Goal: Task Accomplishment & Management: Manage account settings

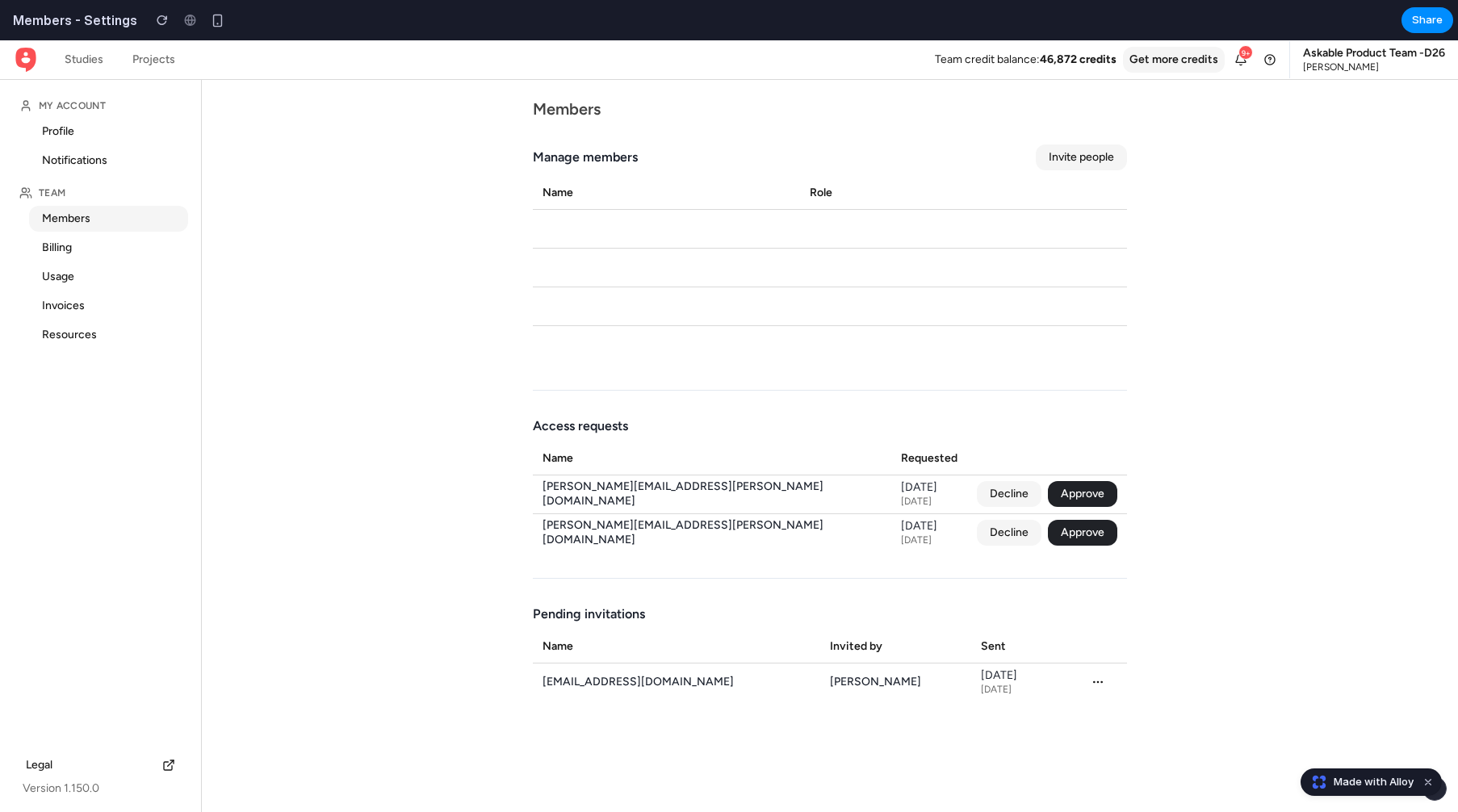
click at [1018, 497] on button "Decline" at bounding box center [1009, 494] width 65 height 26
click at [1085, 497] on button "Approve" at bounding box center [1083, 494] width 70 height 26
click at [1075, 546] on td "Decline Approve" at bounding box center [1047, 533] width 160 height 39
click at [1005, 540] on button "Decline" at bounding box center [1009, 533] width 65 height 26
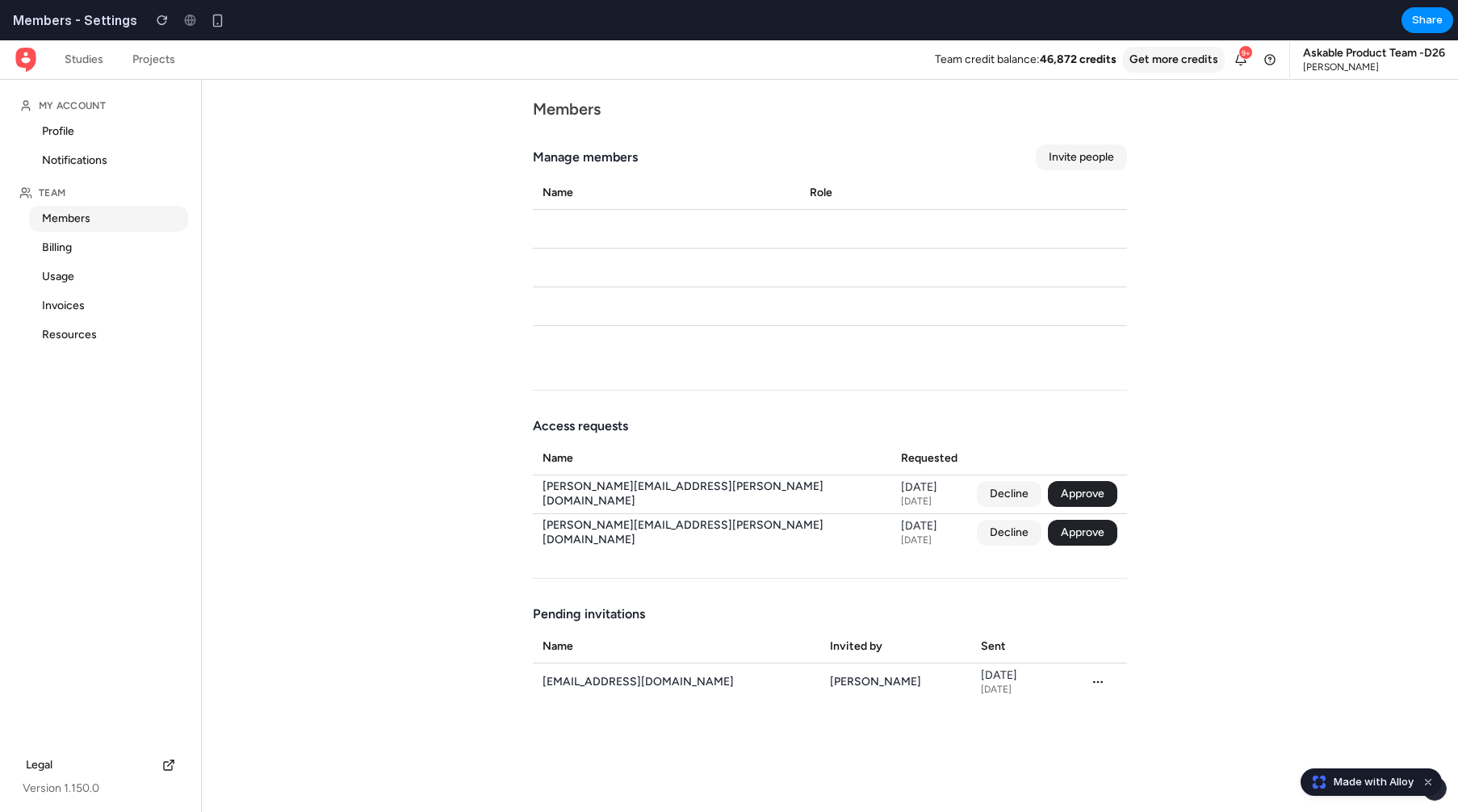
click at [1005, 540] on button "Decline" at bounding box center [1009, 533] width 65 height 26
click at [1051, 540] on button "Approve" at bounding box center [1083, 533] width 70 height 26
drag, startPoint x: 660, startPoint y: 172, endPoint x: 660, endPoint y: 397, distance: 225.0
click at [660, 397] on div "Members Manage members Invite people Name Role Access requests Name Requested […" at bounding box center [829, 401] width 620 height 641
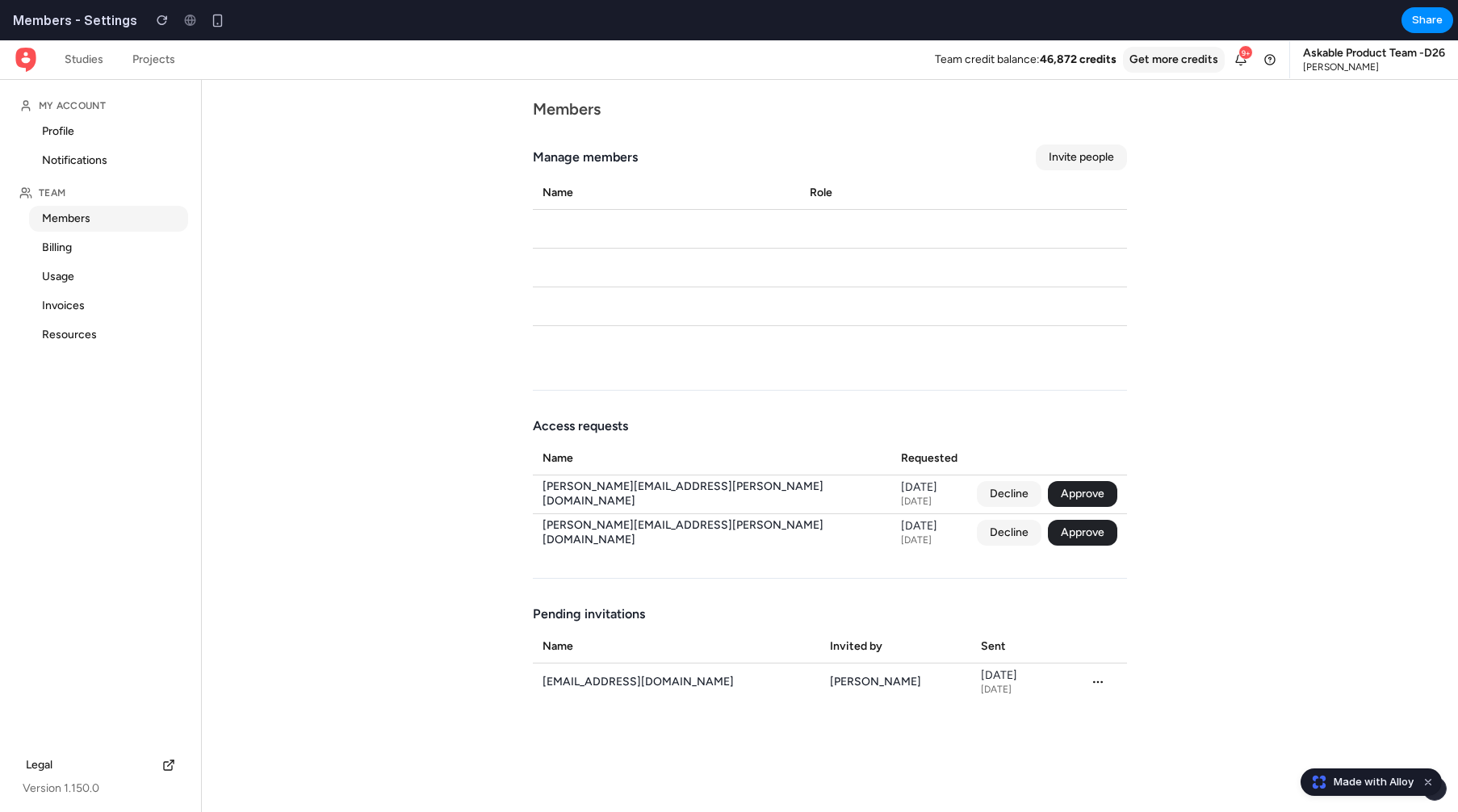
click at [660, 397] on div "Members Manage members Invite people Name Role Access requests Name Requested […" at bounding box center [829, 401] width 620 height 641
click at [408, 679] on main "Members Manage members Invite people Name Role Access requests Name Requested […" at bounding box center [829, 446] width 1256 height 732
